Goal: Navigation & Orientation: Find specific page/section

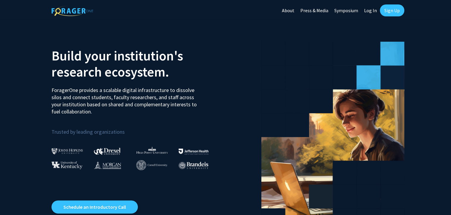
click at [377, 12] on link "Log In" at bounding box center [370, 10] width 19 height 21
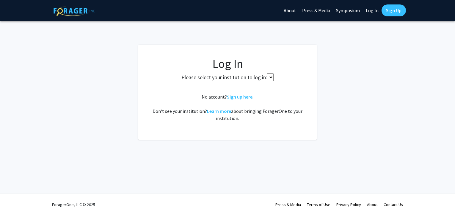
select select
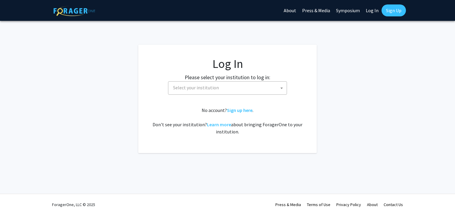
click at [389, 6] on link "Sign Up" at bounding box center [394, 10] width 24 height 12
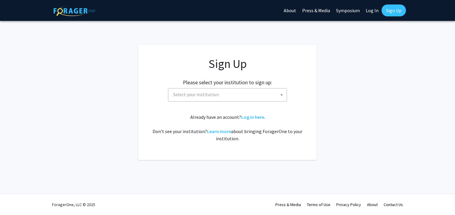
click at [283, 91] on span at bounding box center [282, 94] width 6 height 13
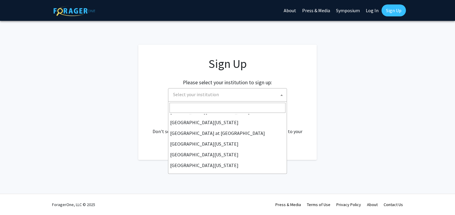
scroll to position [208, 0]
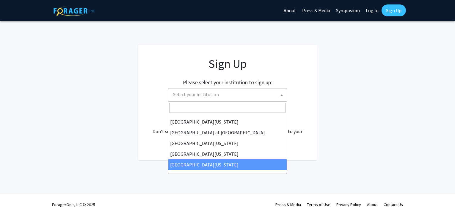
select select "33"
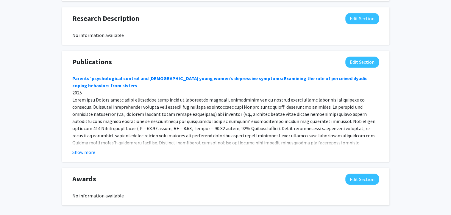
scroll to position [387, 0]
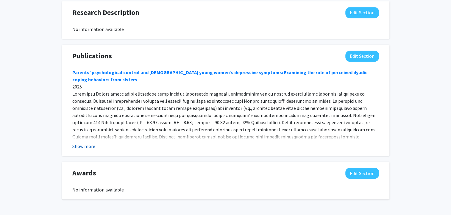
click at [92, 146] on button "Show more" at bounding box center [83, 145] width 23 height 7
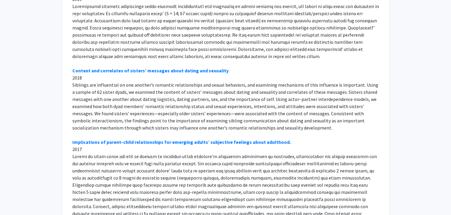
scroll to position [0, 0]
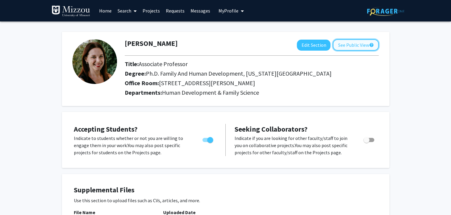
click at [374, 43] on button "See Public View help" at bounding box center [355, 44] width 46 height 11
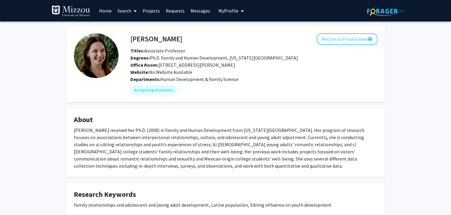
click at [175, 10] on link "Requests" at bounding box center [175, 10] width 25 height 21
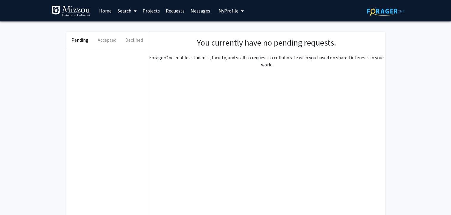
click at [191, 10] on link "Messages" at bounding box center [200, 10] width 26 height 21
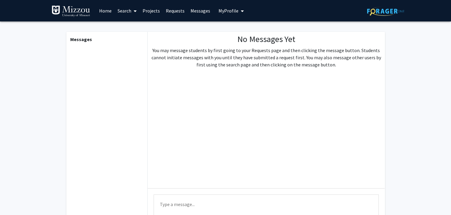
click at [219, 12] on span "My Profile" at bounding box center [228, 11] width 20 height 6
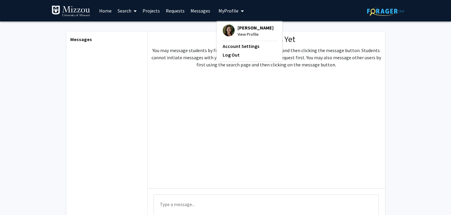
click at [133, 11] on span at bounding box center [133, 11] width 5 height 21
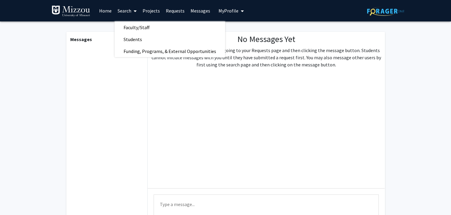
click at [228, 101] on div "No Messages Yet You may message students by first going to your Requests page a…" at bounding box center [265, 110] width 237 height 156
